Goal: Obtain resource: Download file/media

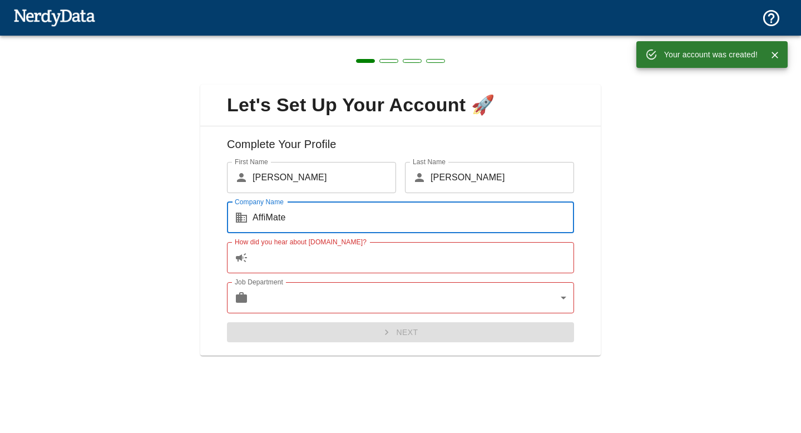
type input "AffiMate"
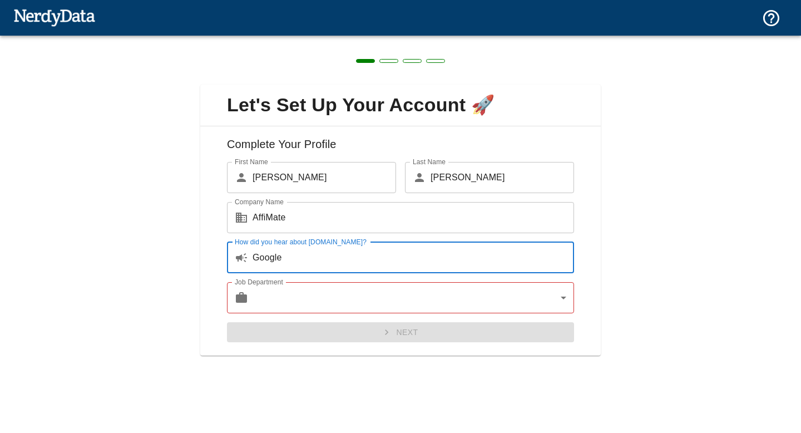
type input "Google"
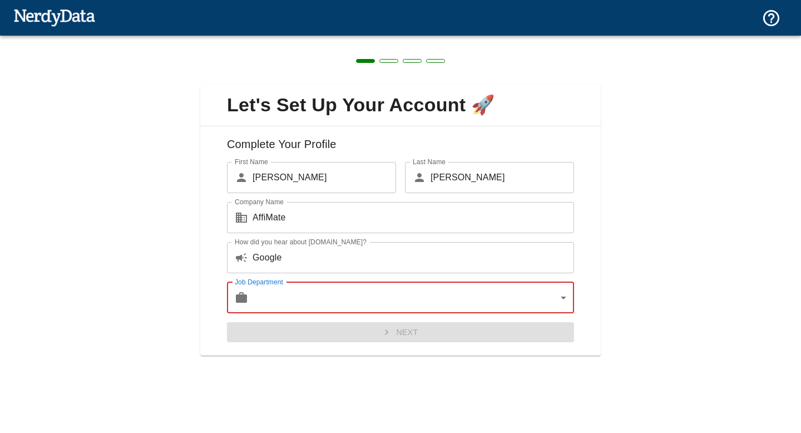
click at [343, 39] on body "Technologies Domains Pricing Products Create a Report Create a list of websites…" at bounding box center [400, 19] width 801 height 39
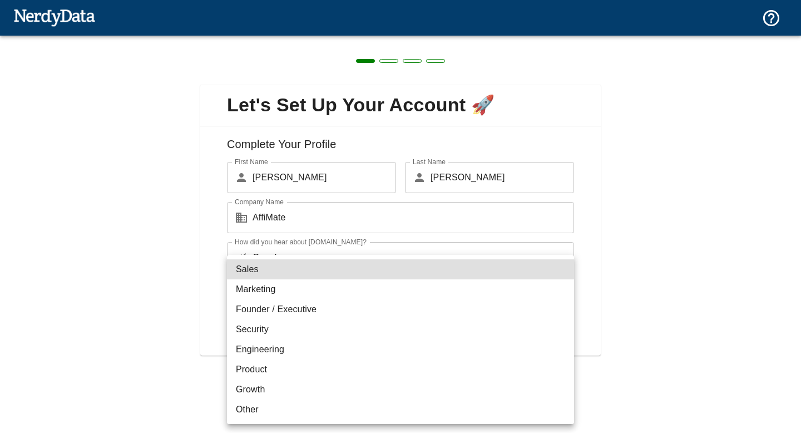
click at [316, 309] on li "Founder / Executive" at bounding box center [400, 309] width 347 height 20
type input "exec"
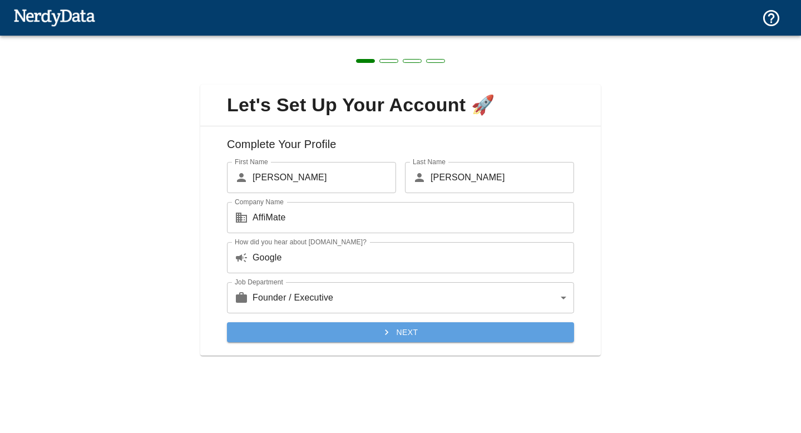
click at [372, 333] on button "Next" at bounding box center [400, 332] width 347 height 21
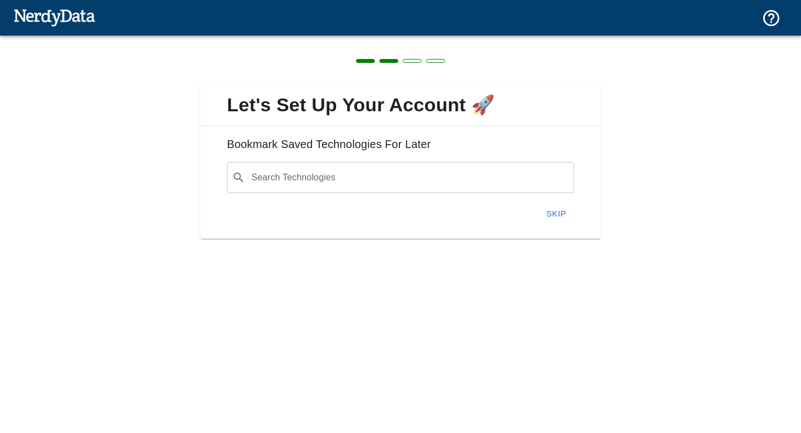
click at [559, 212] on button "Skip" at bounding box center [556, 213] width 36 height 23
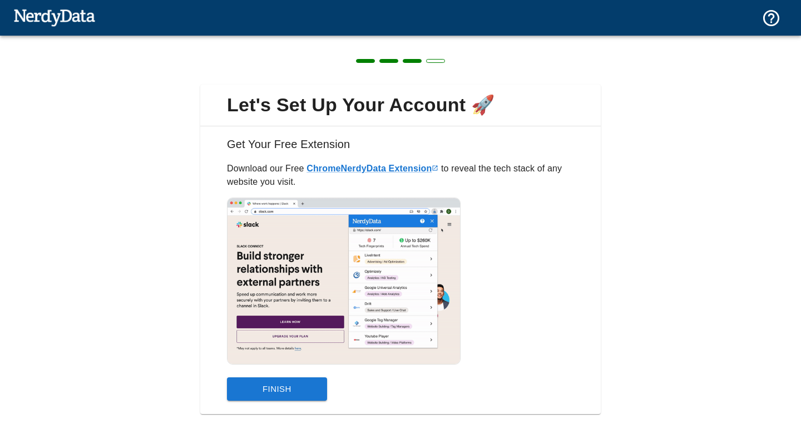
click at [275, 394] on button "Finish" at bounding box center [277, 388] width 100 height 23
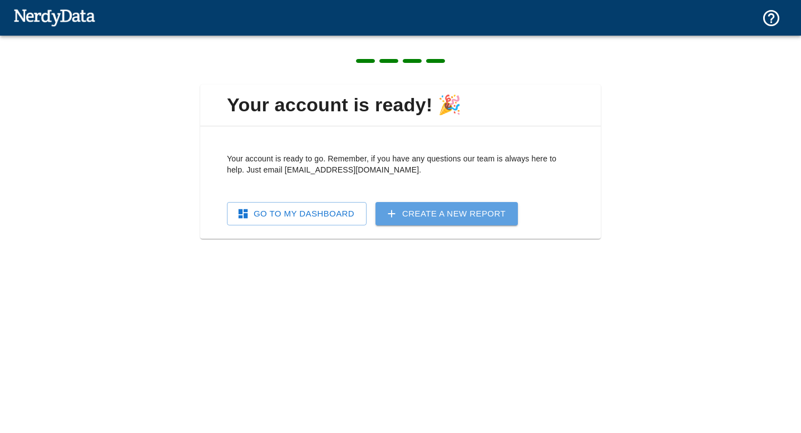
click at [408, 216] on link "Create a New Report" at bounding box center [446, 213] width 142 height 23
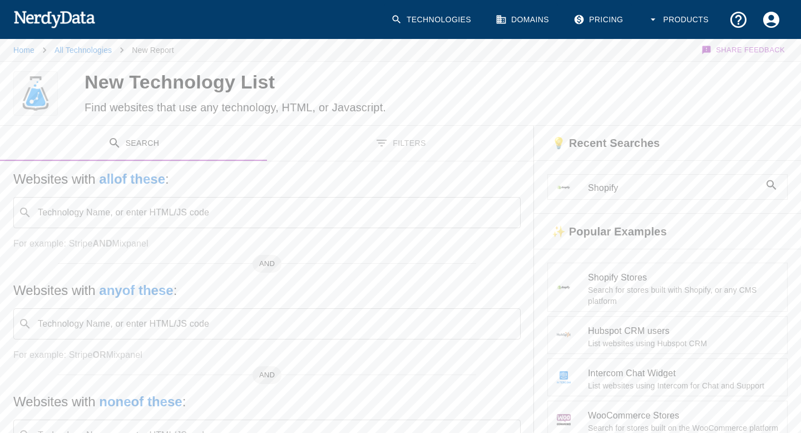
scroll to position [18, 0]
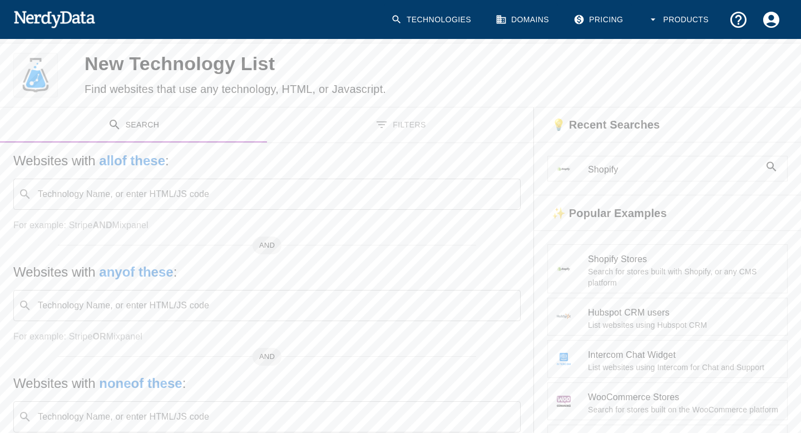
click at [178, 187] on div "Technology Name, or enter HTML/JS code ​ Technology Name, or enter HTML/JS code" at bounding box center [266, 193] width 507 height 31
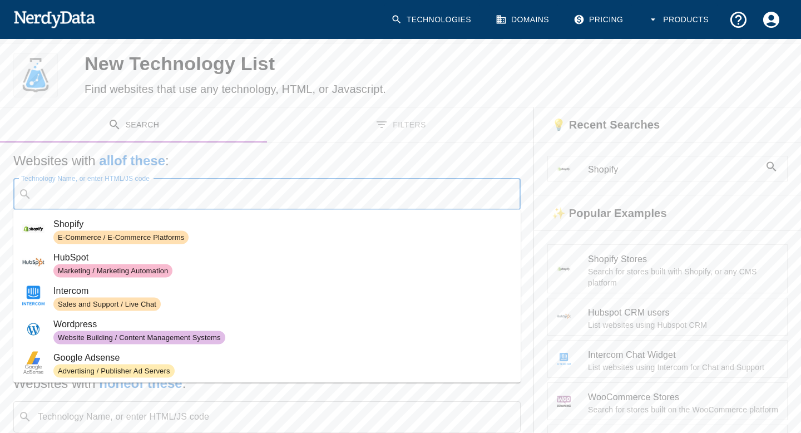
click at [216, 236] on span "E-Commerce / E-Commerce Platforms" at bounding box center [282, 237] width 458 height 13
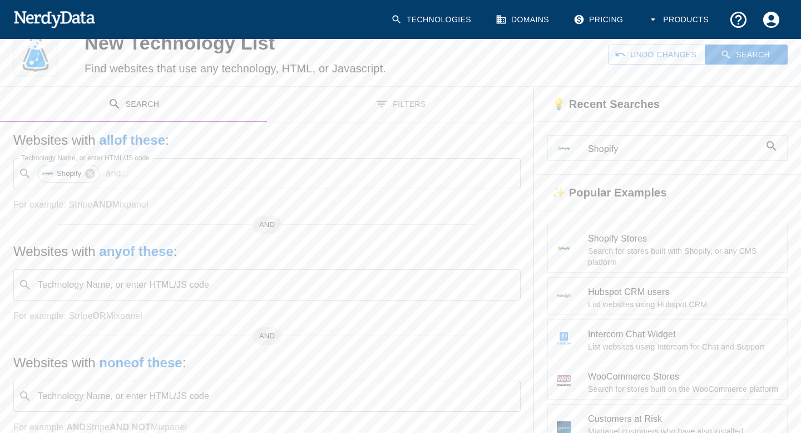
scroll to position [0, 0]
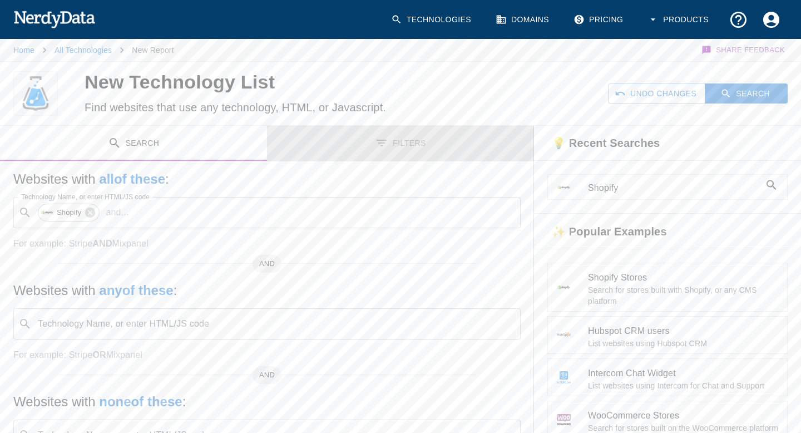
click at [379, 147] on icon "Toggle between search and filters" at bounding box center [381, 142] width 13 height 13
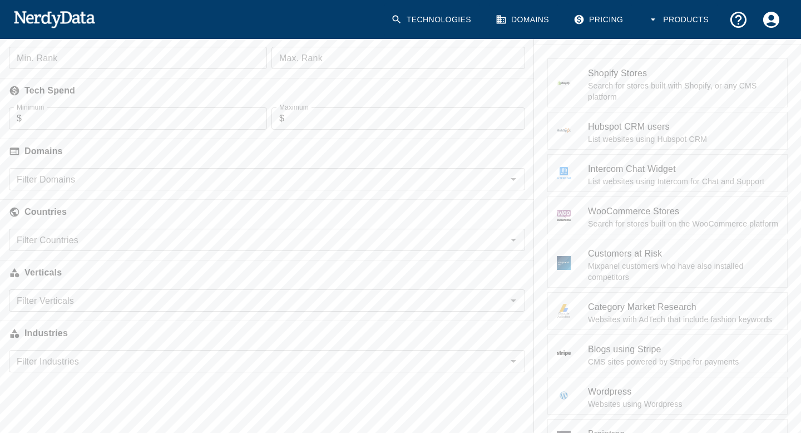
scroll to position [203, 0]
click at [122, 248] on div "Filter Countries" at bounding box center [267, 241] width 516 height 22
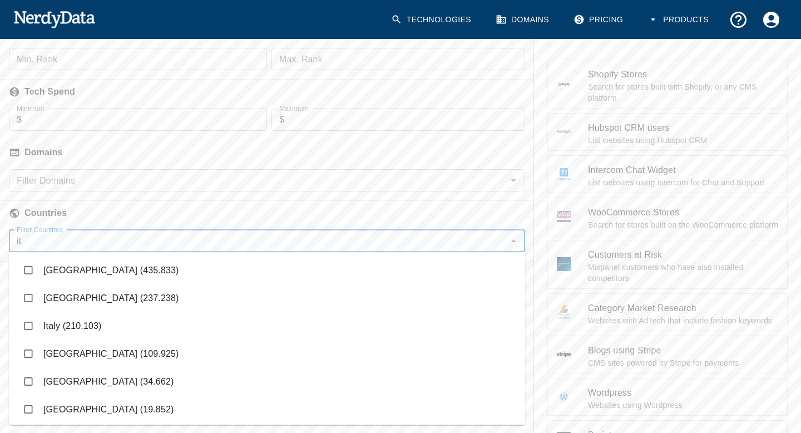
type input "ita"
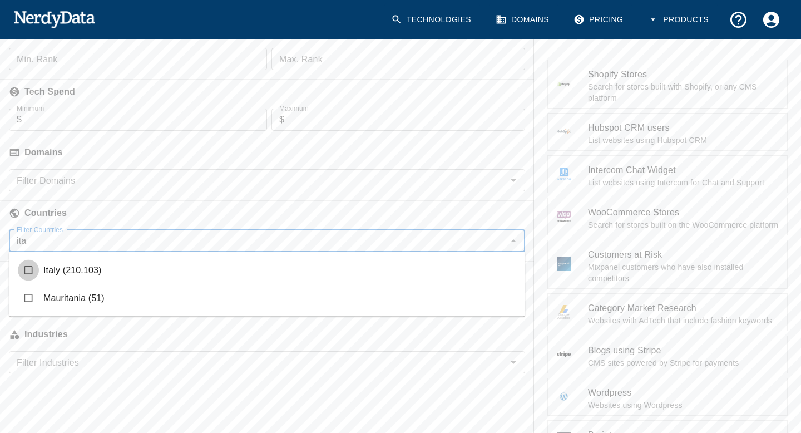
click at [27, 271] on input "checkbox" at bounding box center [28, 270] width 21 height 21
checkbox input "true"
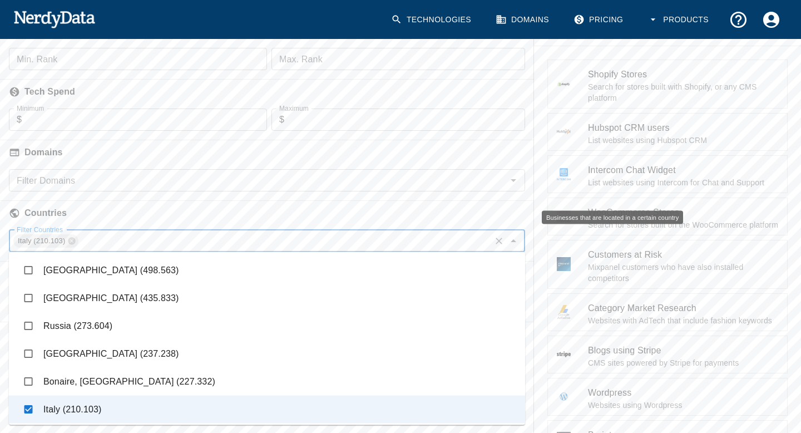
click at [255, 206] on h6 "Countries" at bounding box center [267, 213] width 534 height 24
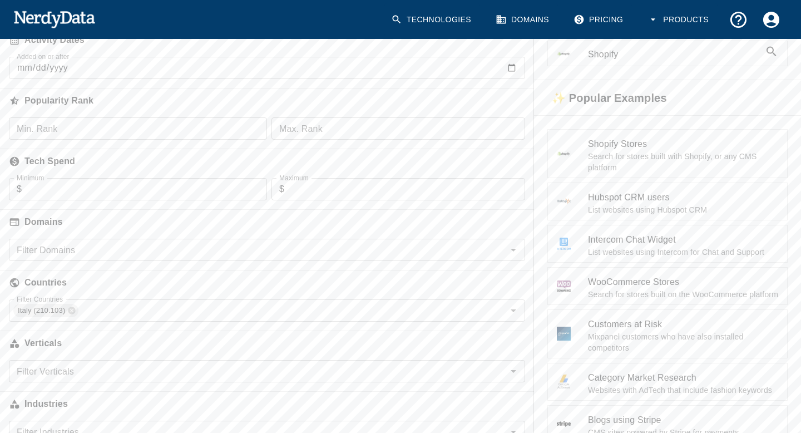
scroll to position [0, 0]
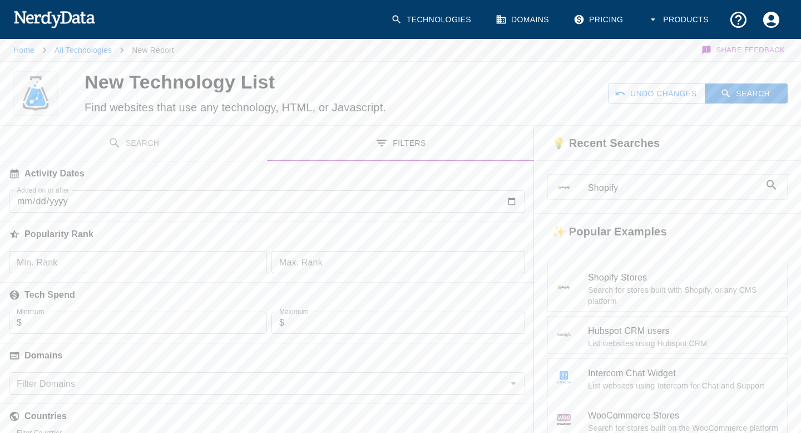
click at [175, 140] on button "Search" at bounding box center [133, 143] width 267 height 35
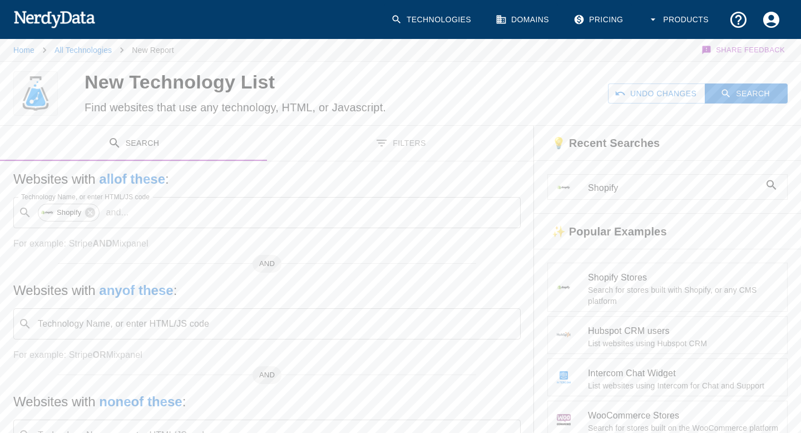
click at [336, 148] on button "Filters" at bounding box center [400, 143] width 267 height 35
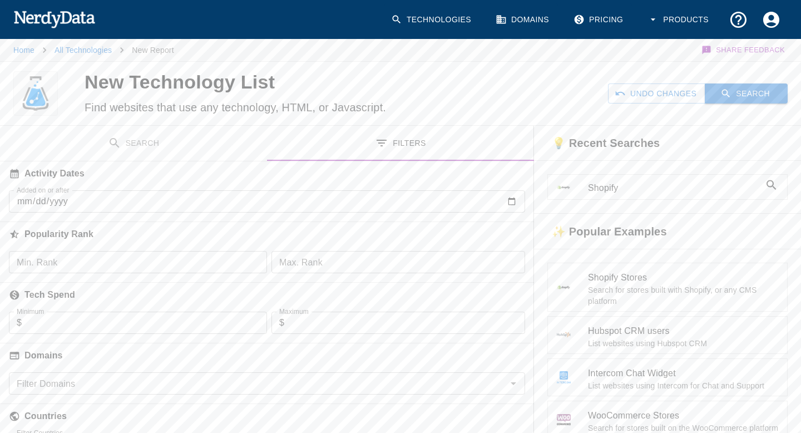
click at [736, 95] on button "Search" at bounding box center [745, 93] width 83 height 21
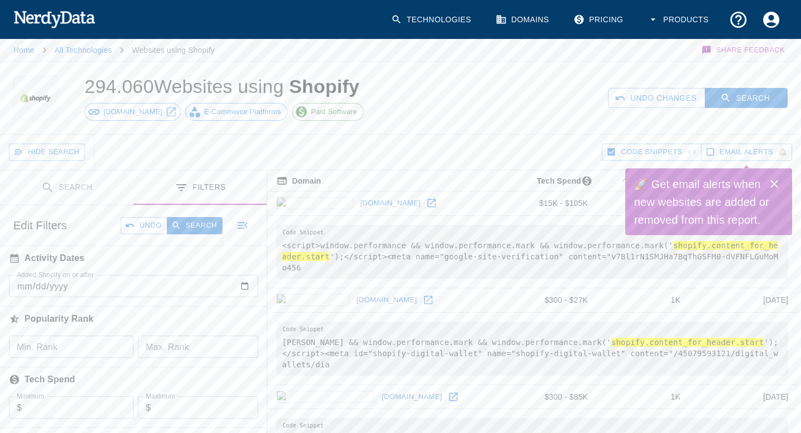
click at [774, 183] on icon "Close" at bounding box center [773, 183] width 13 height 13
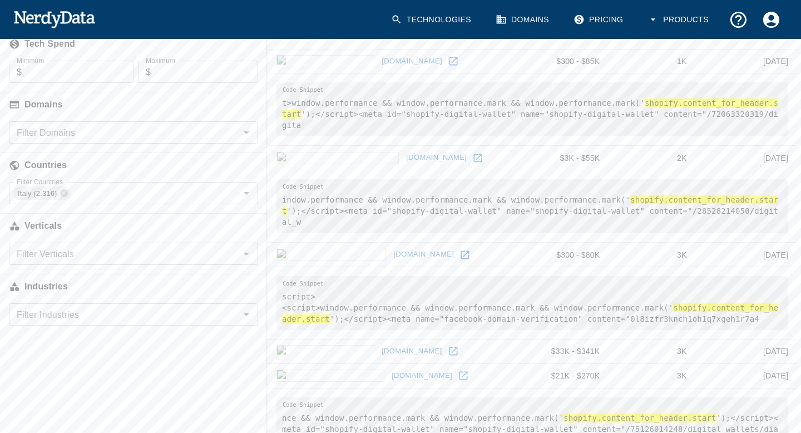
scroll to position [336, 0]
click at [152, 190] on input "Filter Countries" at bounding box center [147, 193] width 150 height 16
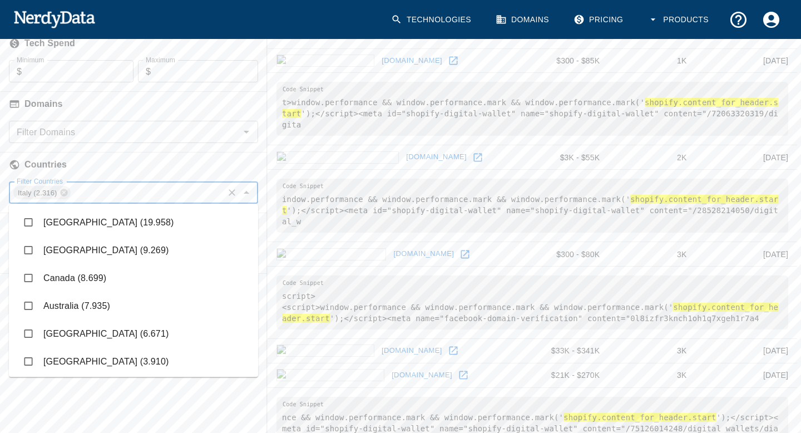
scroll to position [110, 0]
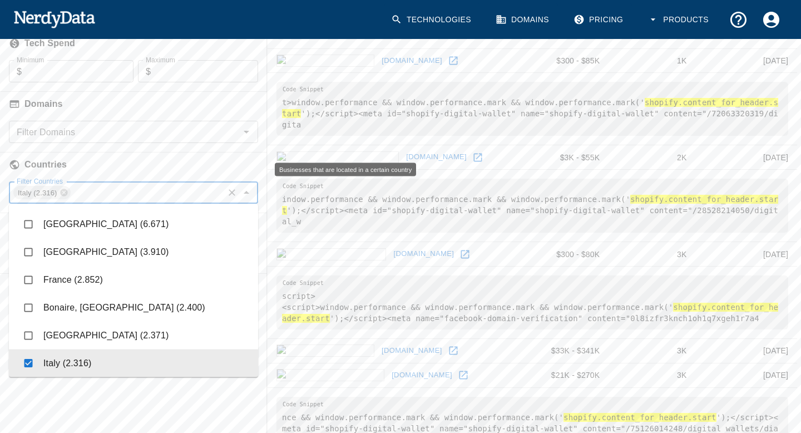
click at [159, 175] on h6 "Countries" at bounding box center [133, 164] width 267 height 24
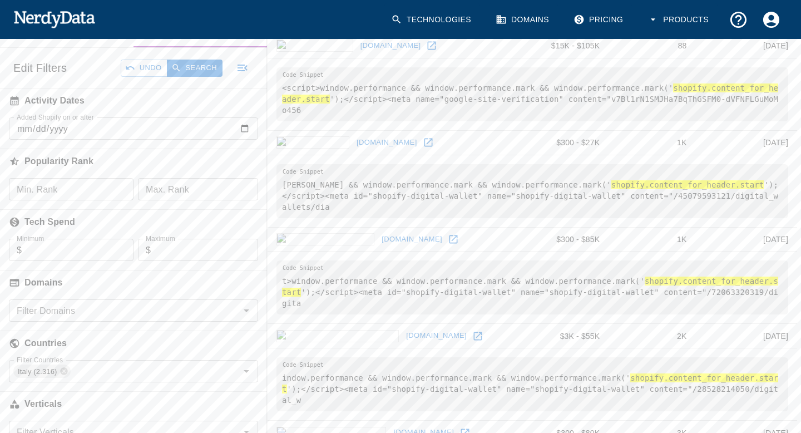
scroll to position [0, 0]
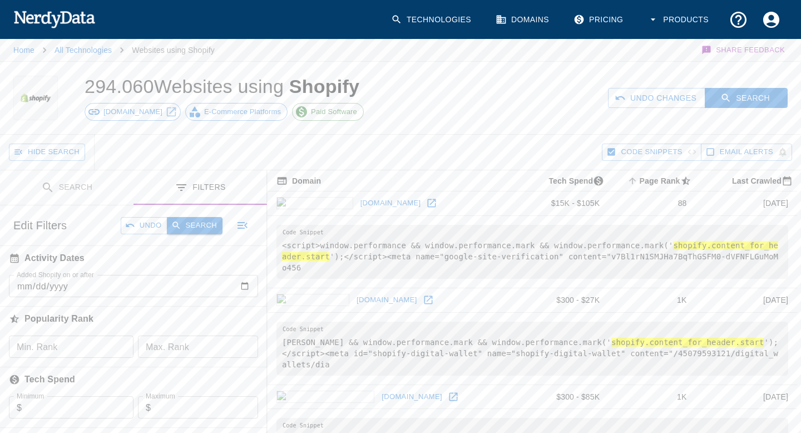
click at [206, 223] on button "Search" at bounding box center [195, 225] width 56 height 17
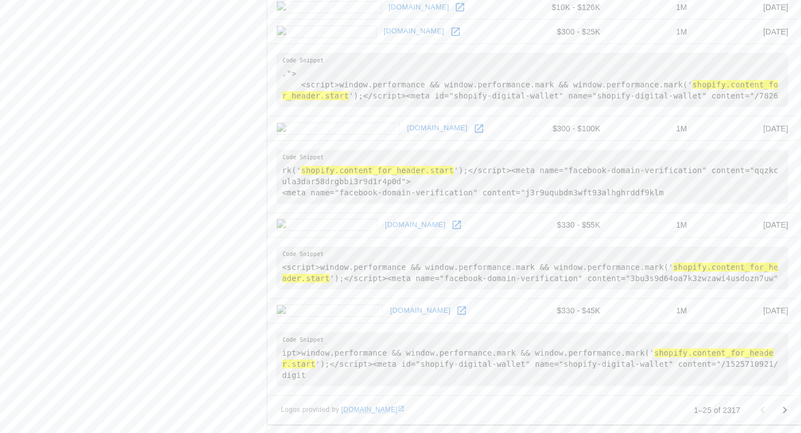
scroll to position [1584, 0]
click at [387, 318] on link "civicoquattro.it" at bounding box center [420, 309] width 66 height 17
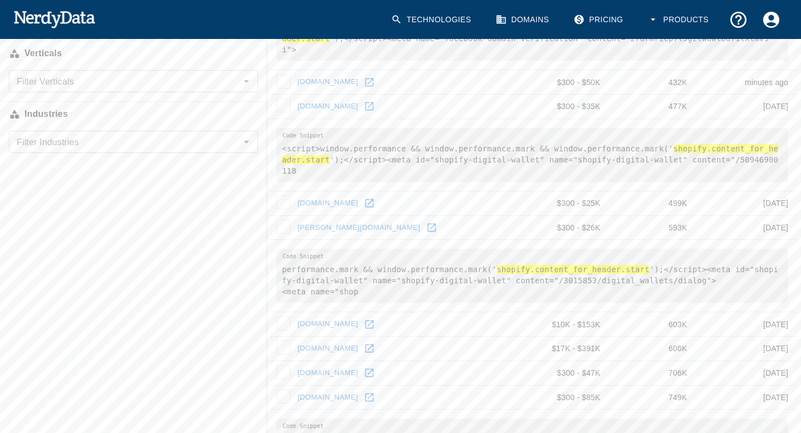
scroll to position [0, 0]
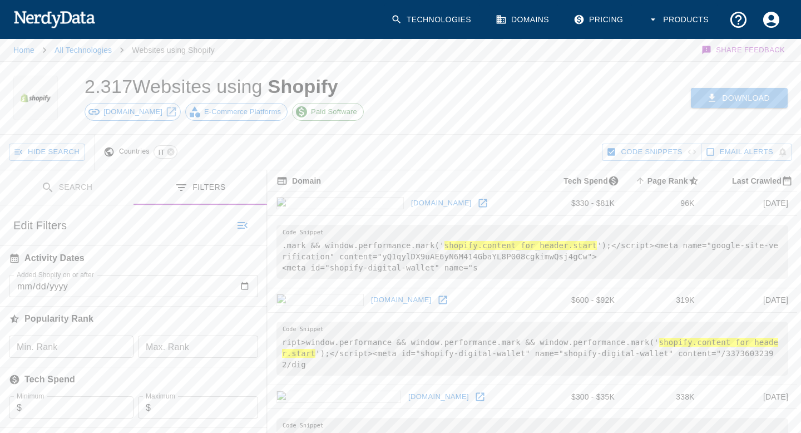
click at [722, 99] on button "Download" at bounding box center [739, 98] width 97 height 21
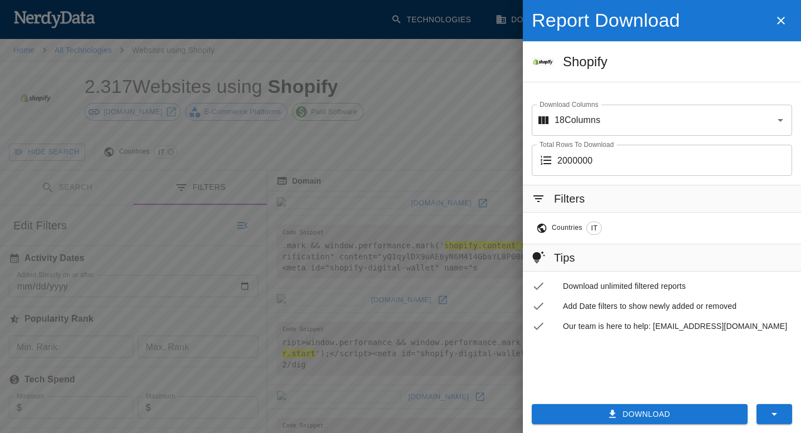
click at [647, 409] on button "Download" at bounding box center [640, 414] width 216 height 21
